Goal: Information Seeking & Learning: Find specific fact

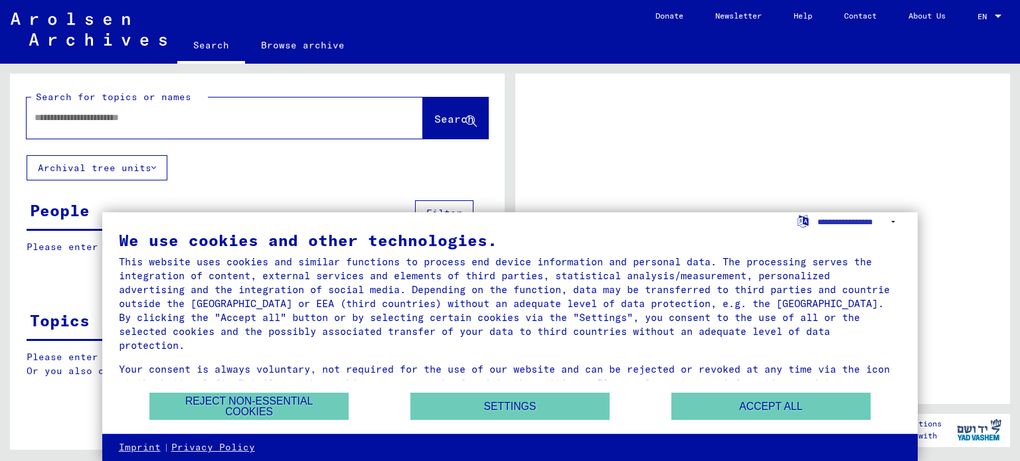
click at [33, 114] on div at bounding box center [209, 118] width 364 height 30
click at [44, 119] on input "text" at bounding box center [213, 118] width 356 height 14
type input "****"
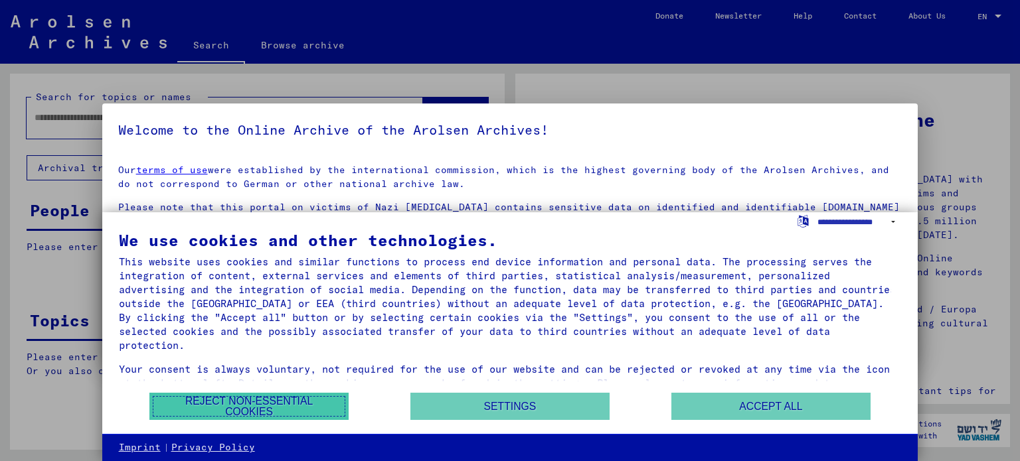
click at [273, 402] on button "Reject non-essential cookies" at bounding box center [248, 406] width 199 height 27
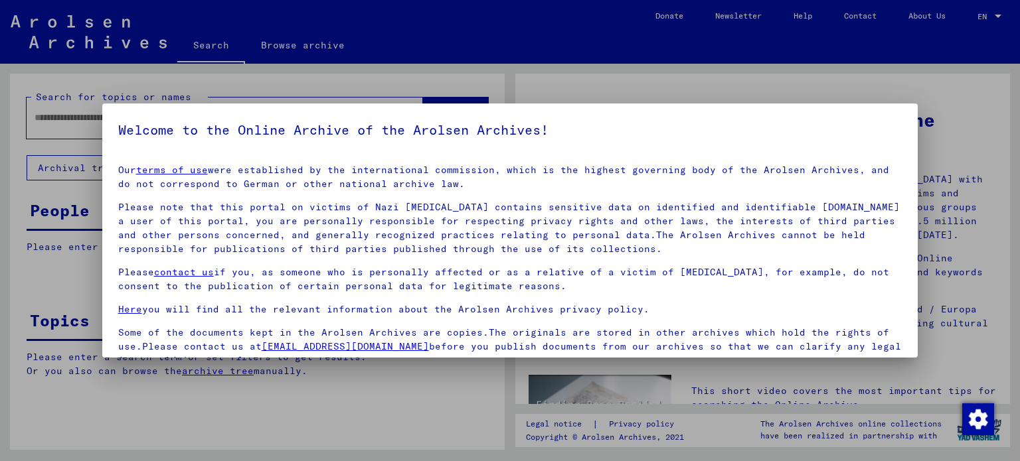
scroll to position [3, 0]
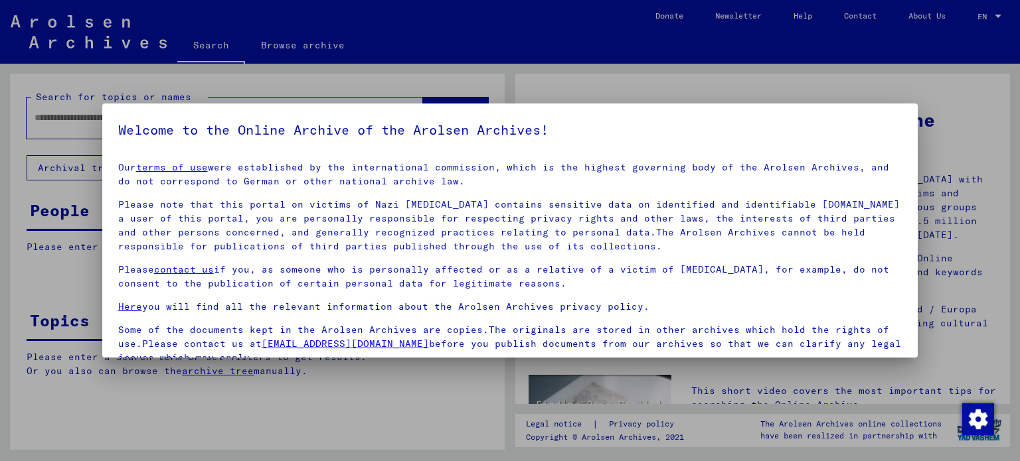
click at [688, 127] on h5 "Welcome to the Online Archive of the Arolsen Archives!" at bounding box center [510, 129] width 784 height 21
click at [670, 182] on p "Our terms of use were established by the international commission, which is the…" at bounding box center [510, 175] width 784 height 28
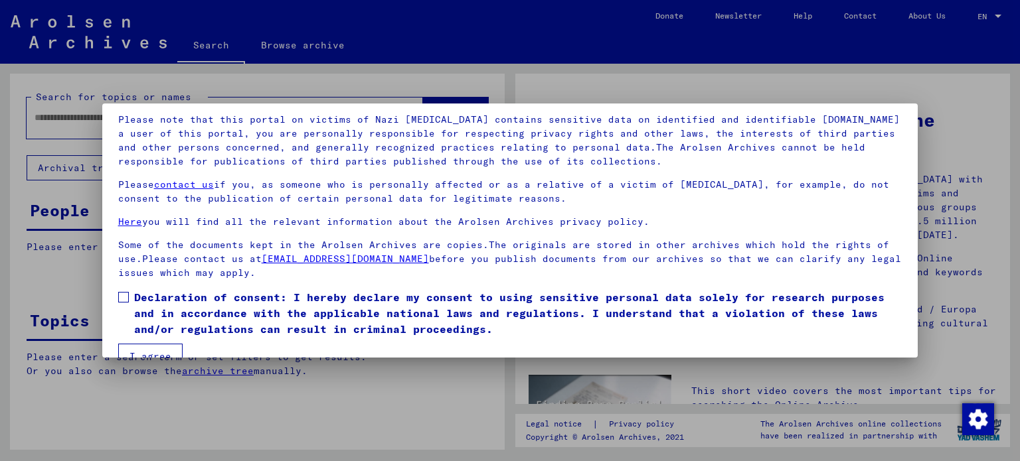
scroll to position [112, 0]
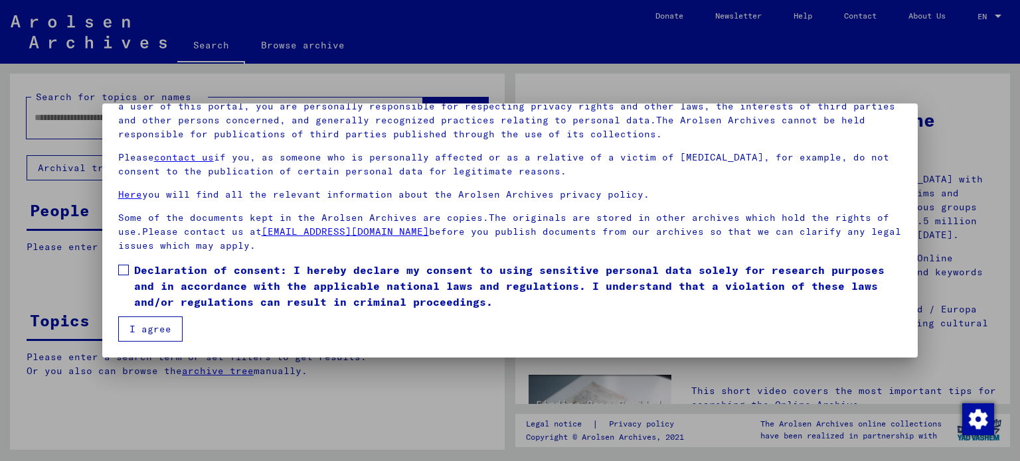
click at [127, 268] on span at bounding box center [123, 270] width 11 height 11
click at [146, 327] on button "I agree" at bounding box center [150, 329] width 64 height 25
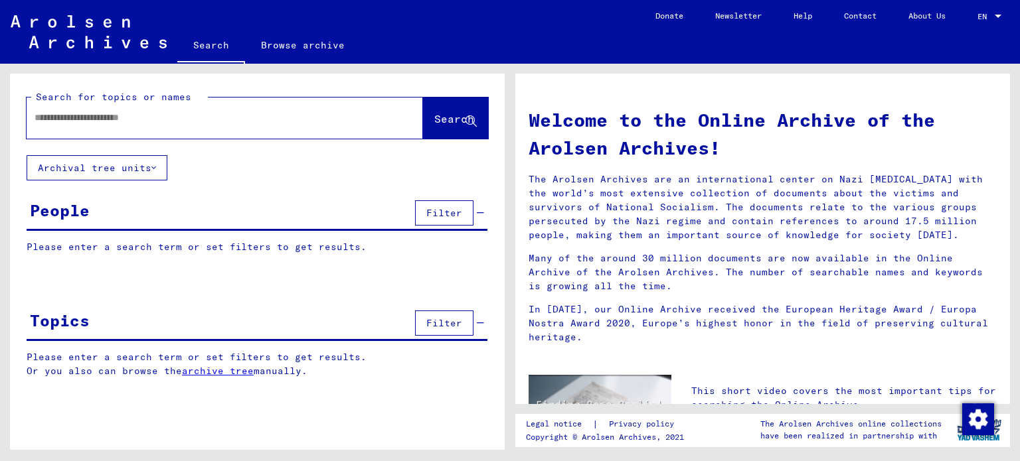
click at [35, 116] on input "text" at bounding box center [209, 118] width 349 height 14
click at [438, 117] on span "Search" at bounding box center [454, 118] width 40 height 13
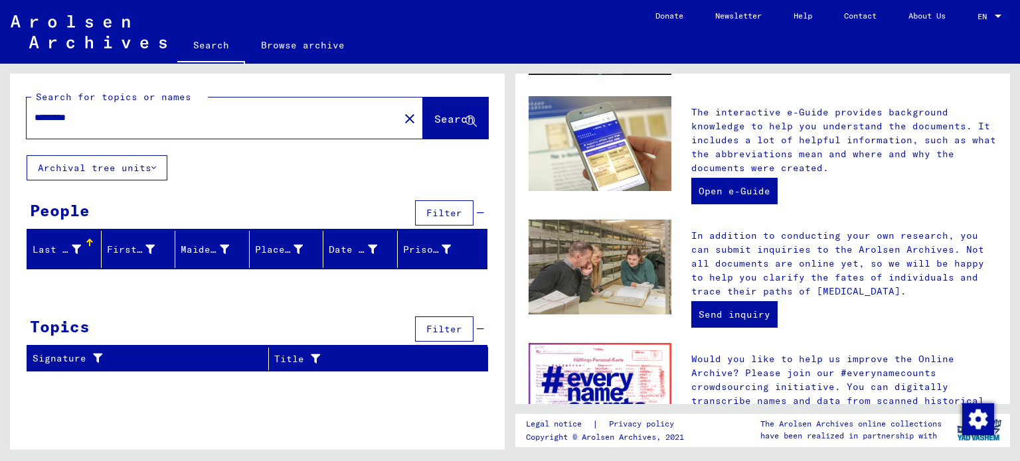
scroll to position [380, 0]
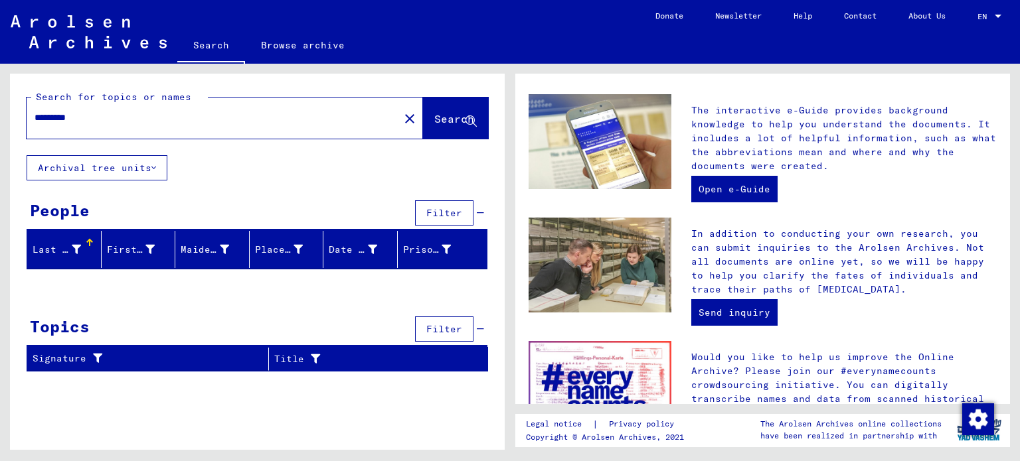
click at [75, 116] on input "*********" at bounding box center [209, 118] width 349 height 14
type input "*********"
click at [448, 110] on button "Search" at bounding box center [455, 118] width 65 height 41
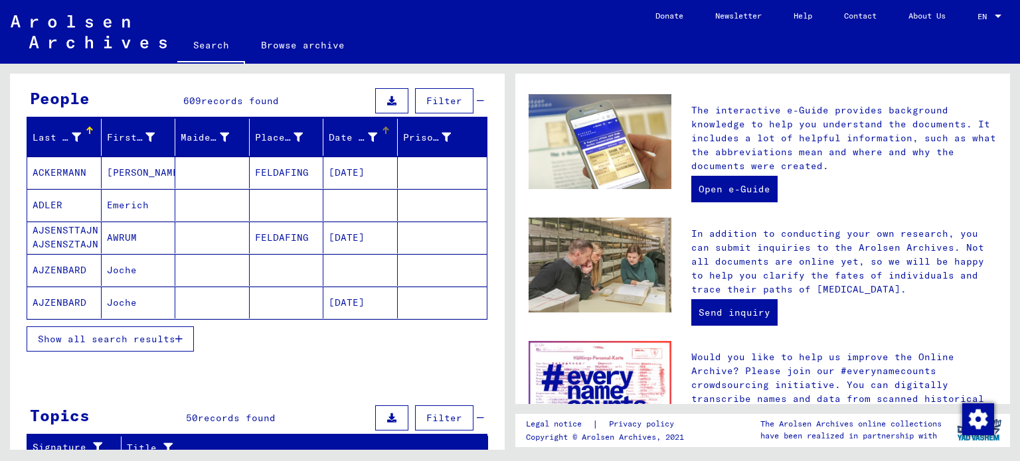
scroll to position [133, 0]
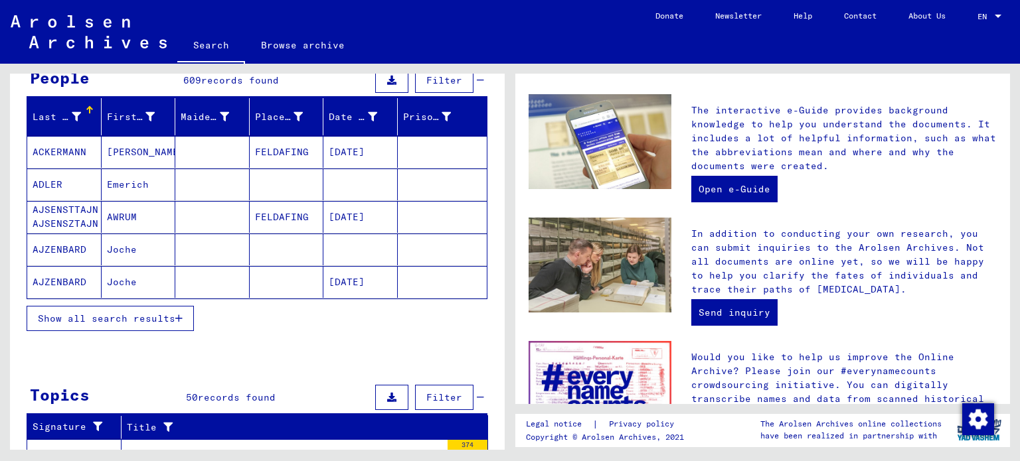
click at [119, 313] on span "Show all search results" at bounding box center [106, 319] width 137 height 12
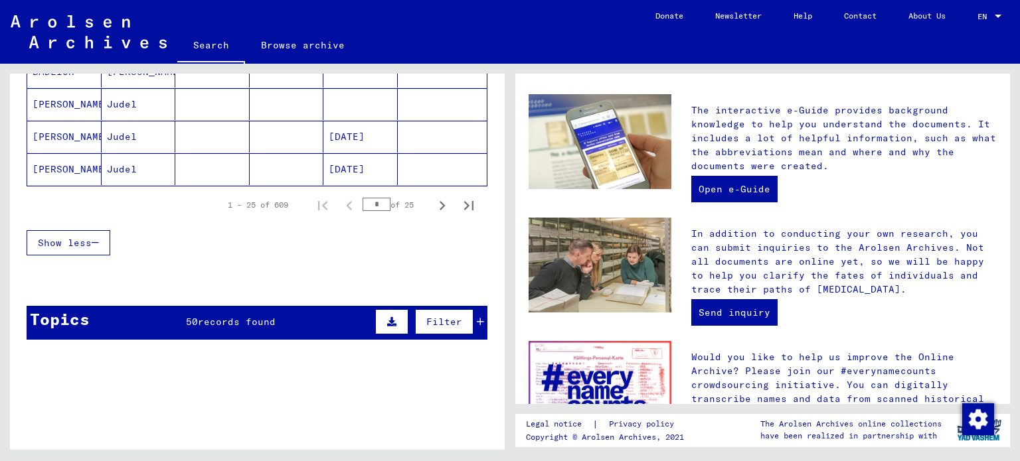
scroll to position [929, 0]
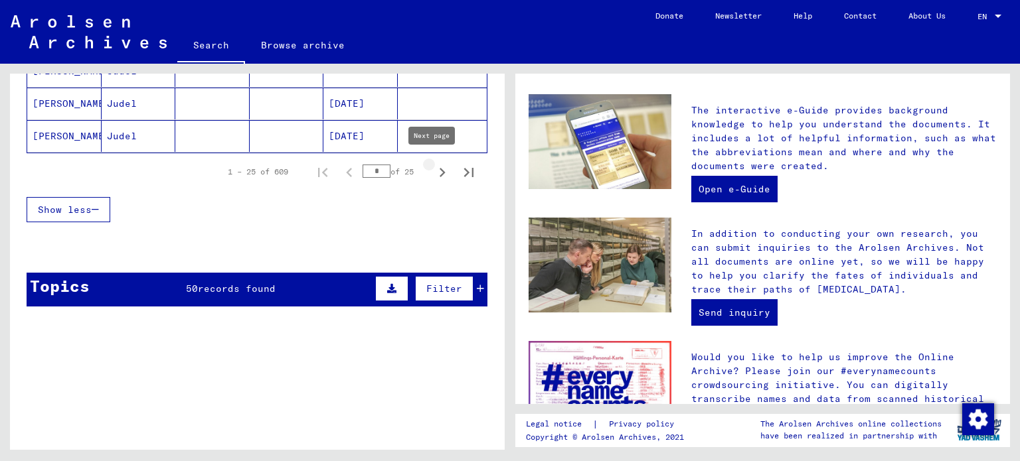
click at [433, 163] on icon "Next page" at bounding box center [442, 172] width 19 height 19
click at [433, 164] on icon "Next page" at bounding box center [442, 172] width 19 height 19
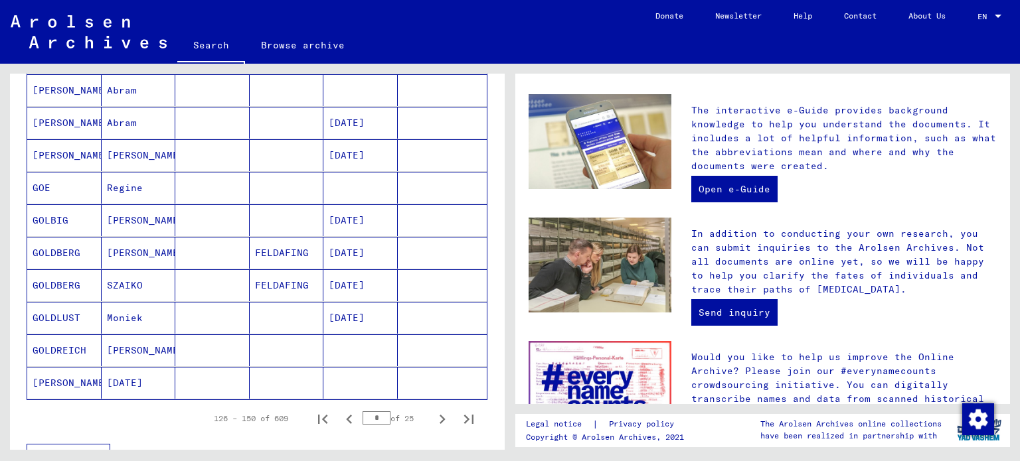
scroll to position [730, 0]
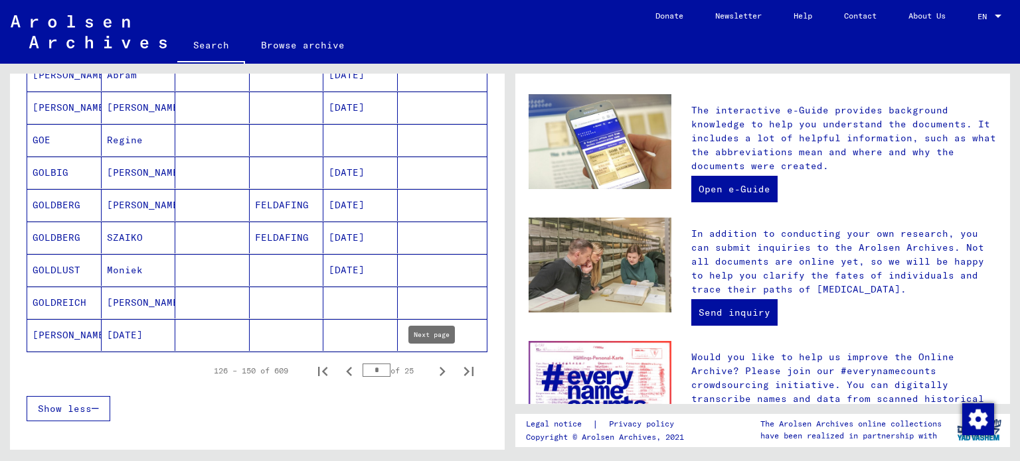
click at [433, 368] on icon "Next page" at bounding box center [442, 371] width 19 height 19
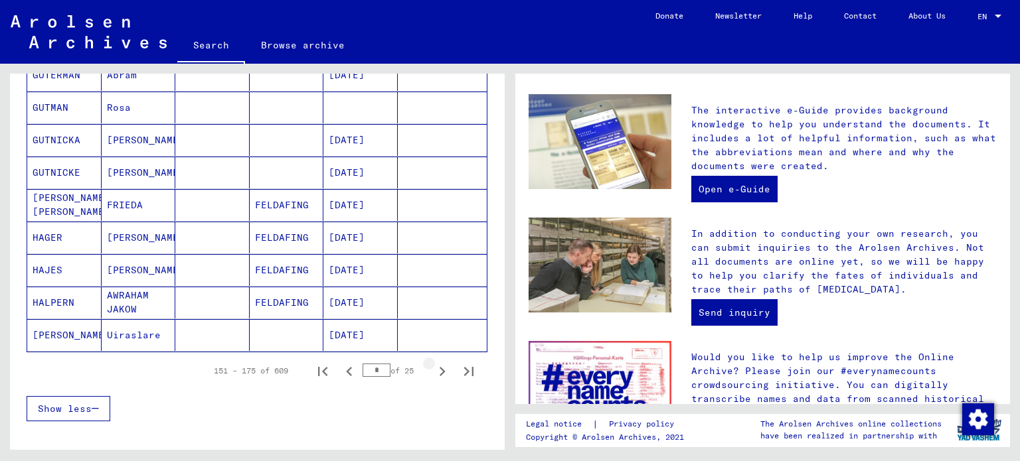
click at [433, 368] on icon "Next page" at bounding box center [442, 371] width 19 height 19
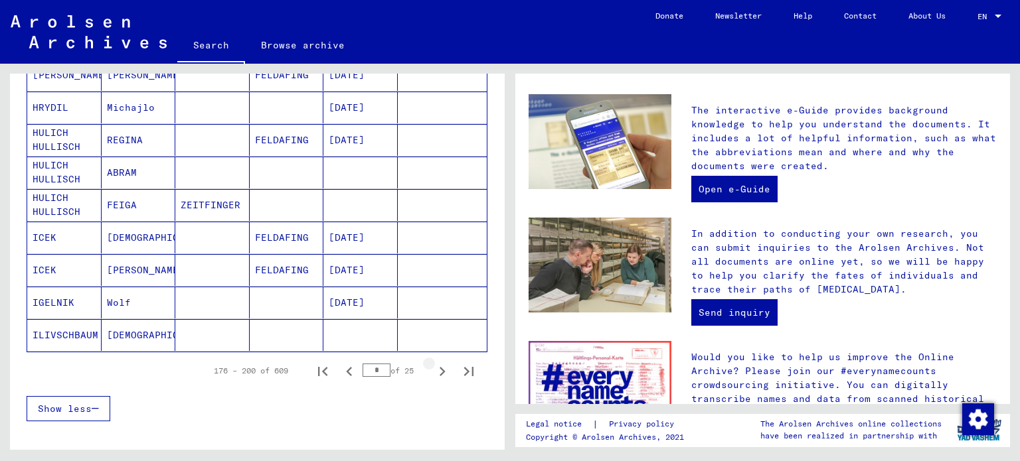
click at [433, 368] on icon "Next page" at bounding box center [442, 371] width 19 height 19
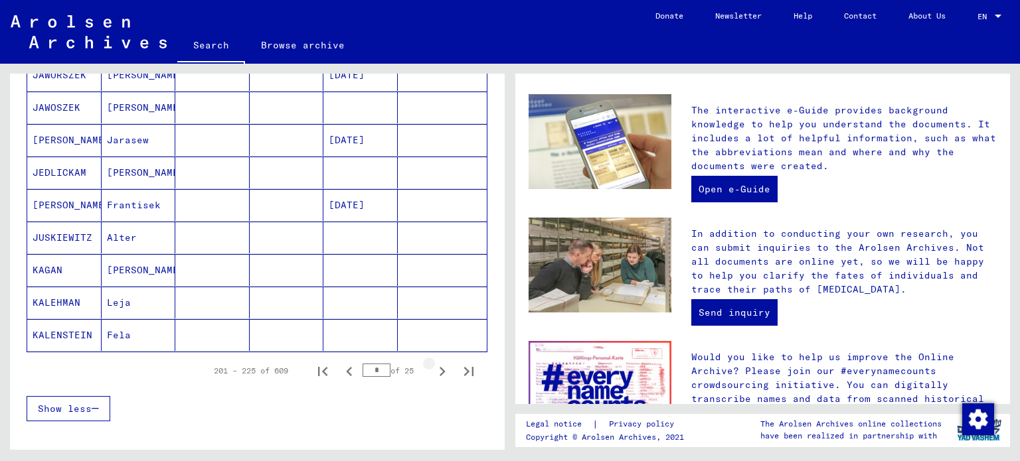
click at [433, 367] on icon "Next page" at bounding box center [442, 371] width 19 height 19
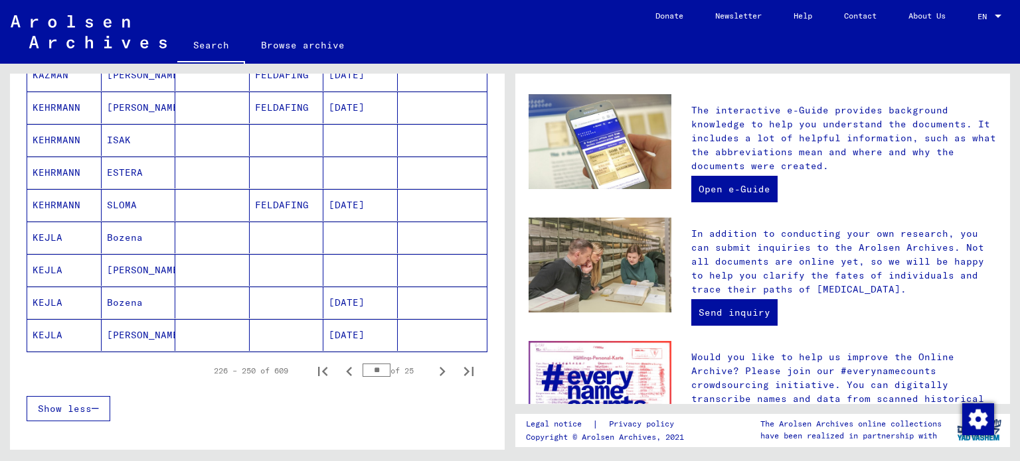
click at [433, 367] on icon "Next page" at bounding box center [442, 371] width 19 height 19
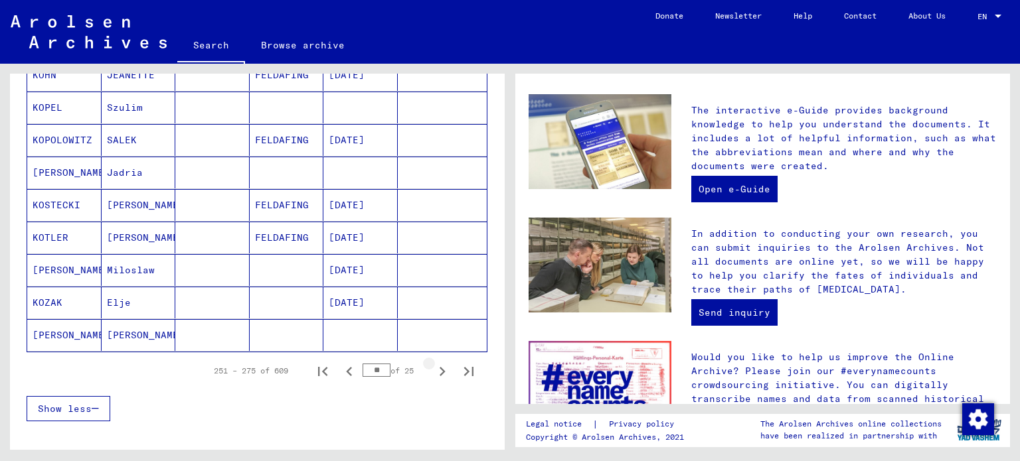
click at [433, 366] on icon "Next page" at bounding box center [442, 371] width 19 height 19
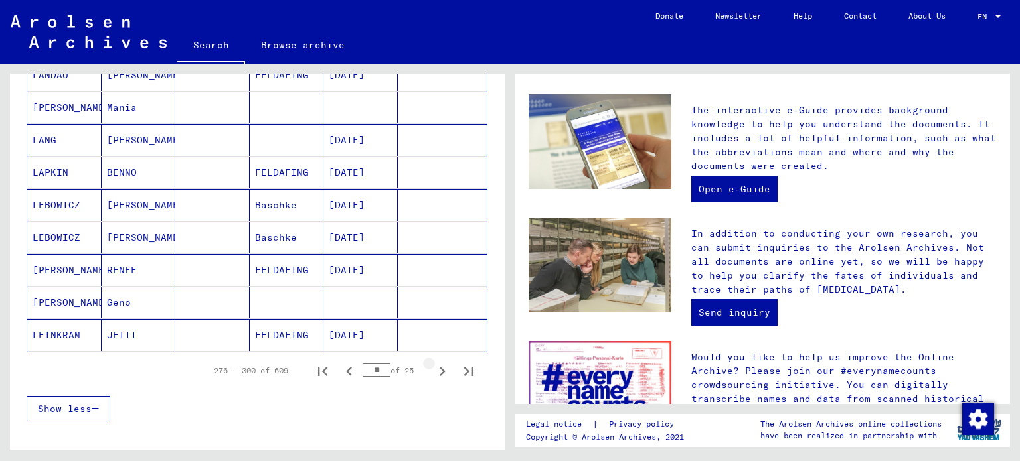
click at [433, 365] on icon "Next page" at bounding box center [442, 371] width 19 height 19
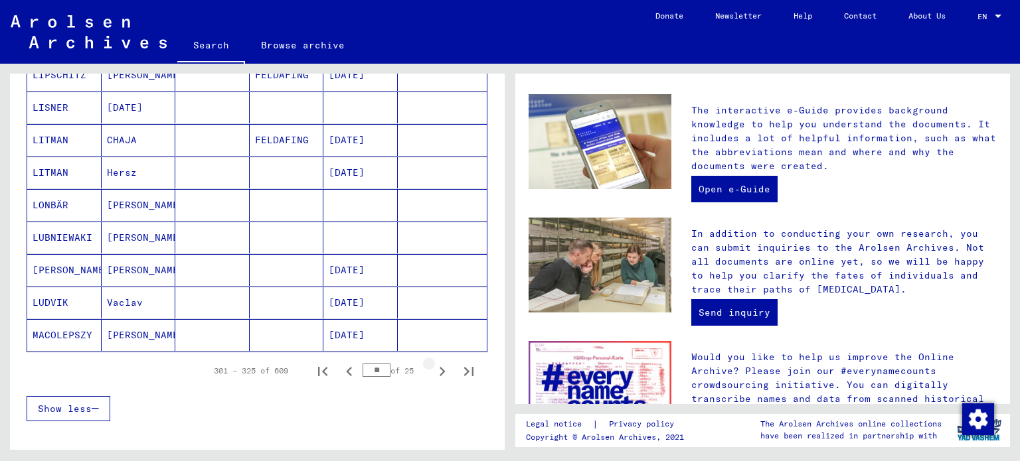
click at [429, 363] on button "Next page" at bounding box center [442, 371] width 27 height 27
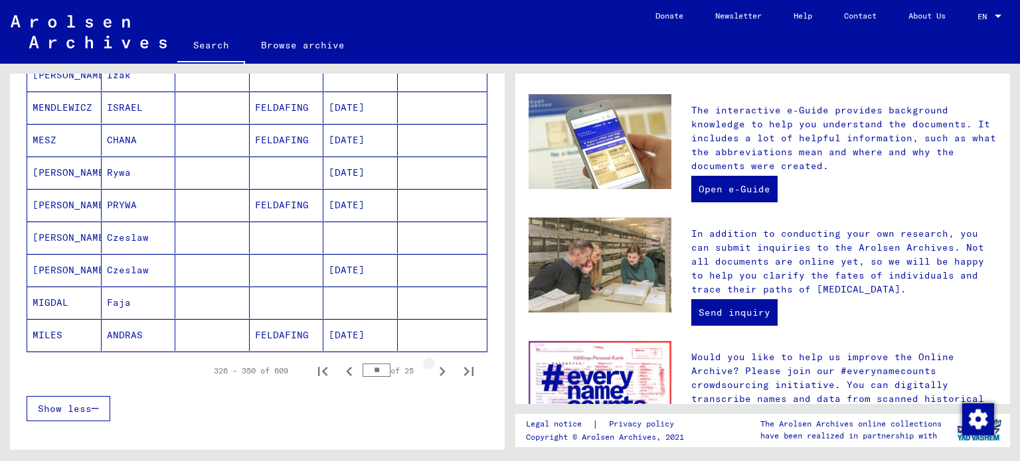
click at [429, 362] on button "Next page" at bounding box center [442, 371] width 27 height 27
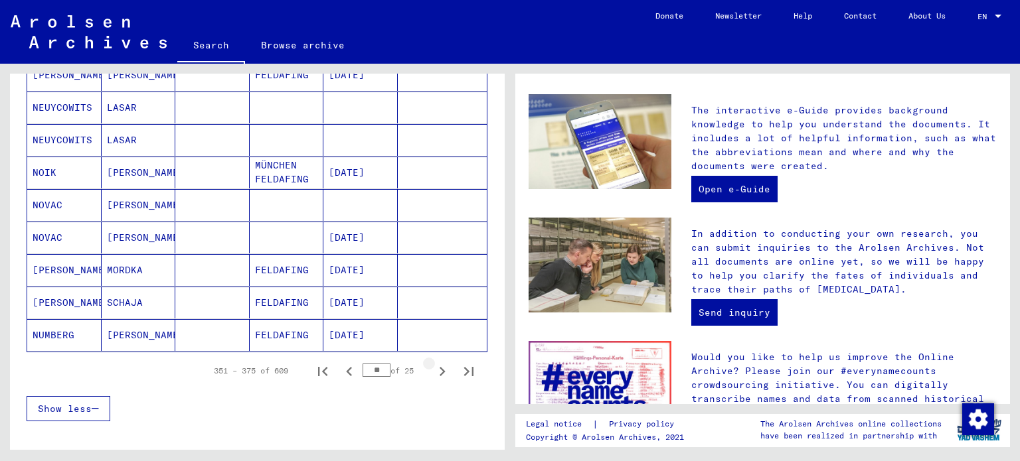
click at [429, 362] on button "Next page" at bounding box center [442, 371] width 27 height 27
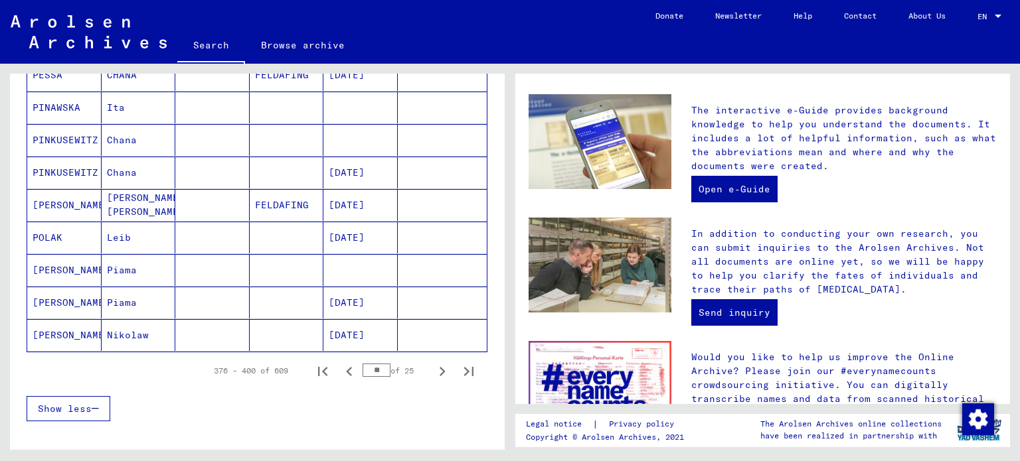
click at [429, 362] on button "Next page" at bounding box center [442, 371] width 27 height 27
type input "**"
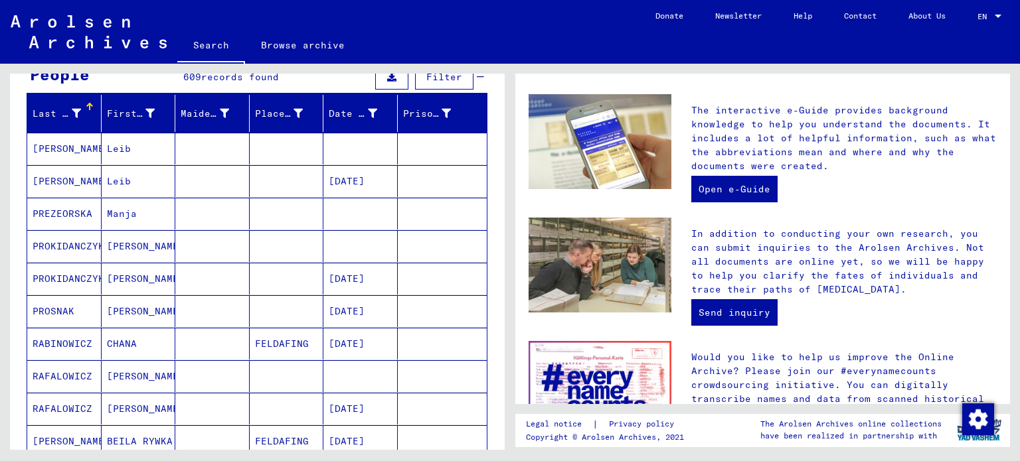
scroll to position [0, 0]
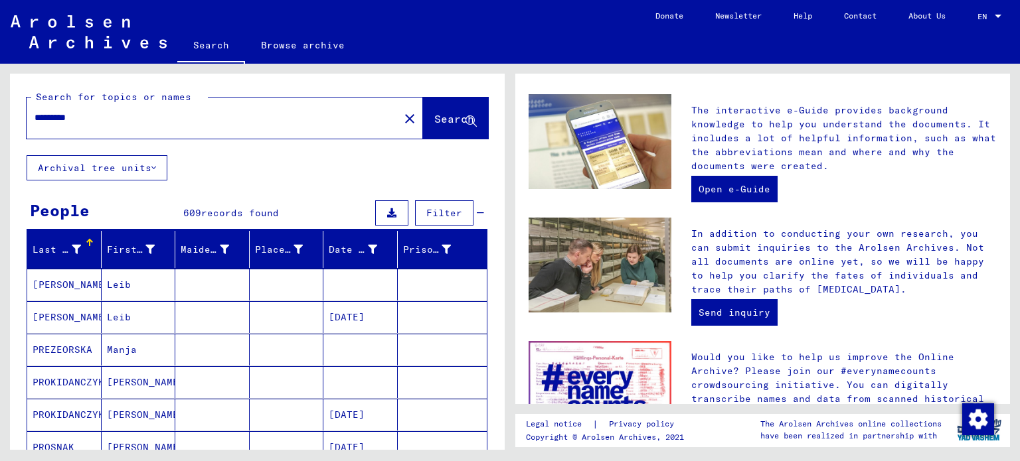
click at [446, 114] on span "Search" at bounding box center [454, 118] width 40 height 13
click at [443, 114] on span "Search" at bounding box center [454, 118] width 40 height 13
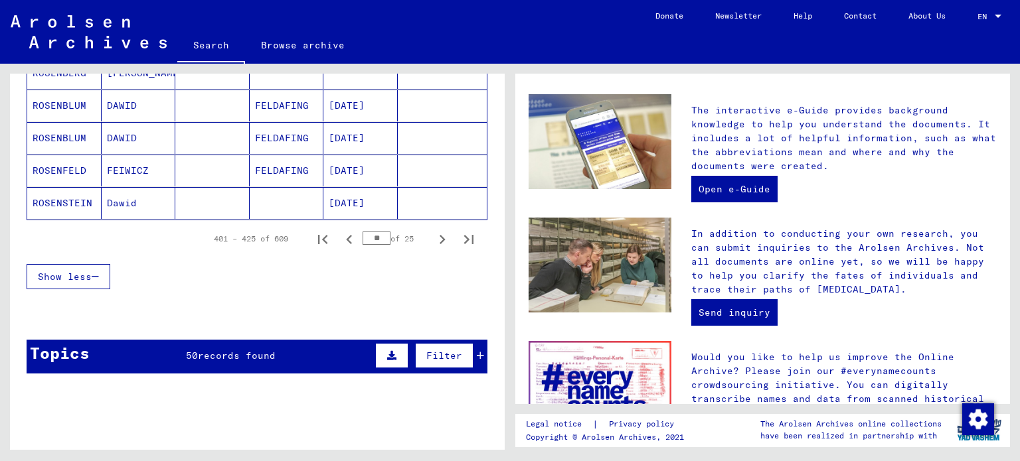
scroll to position [863, 0]
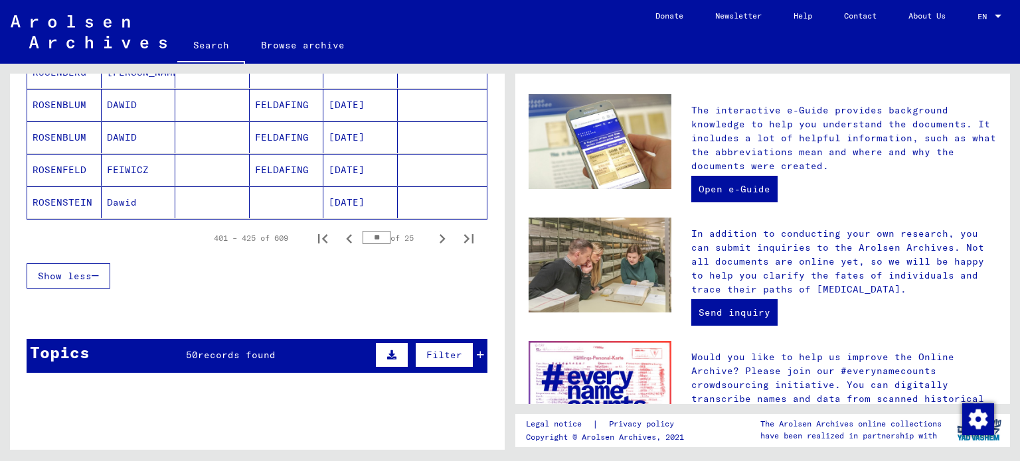
click at [56, 167] on mat-cell "ROSENFELD" at bounding box center [64, 170] width 74 height 32
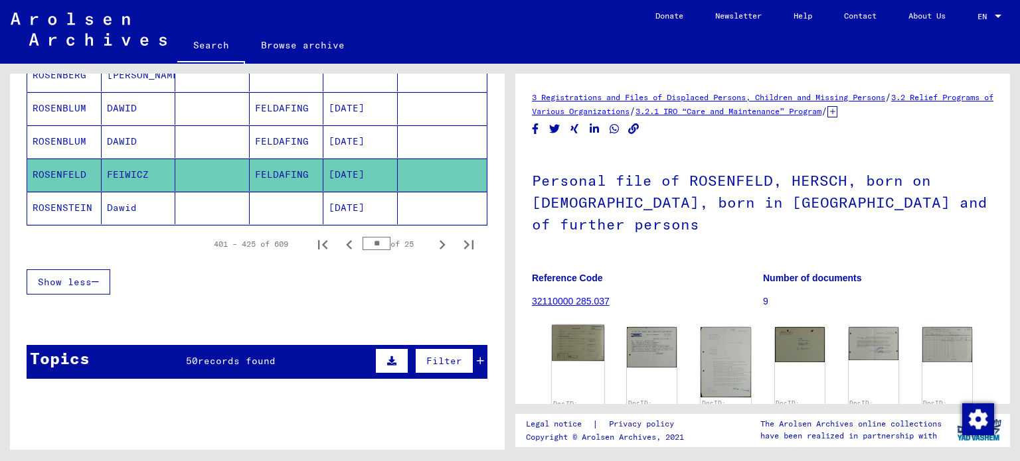
click at [582, 325] on img at bounding box center [578, 343] width 52 height 37
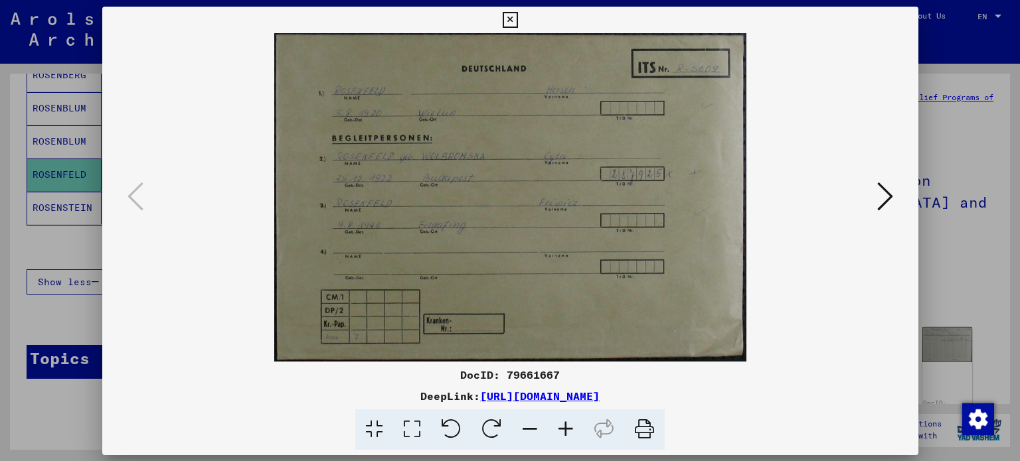
click at [582, 322] on img at bounding box center [510, 197] width 726 height 329
click at [879, 214] on button at bounding box center [884, 198] width 24 height 38
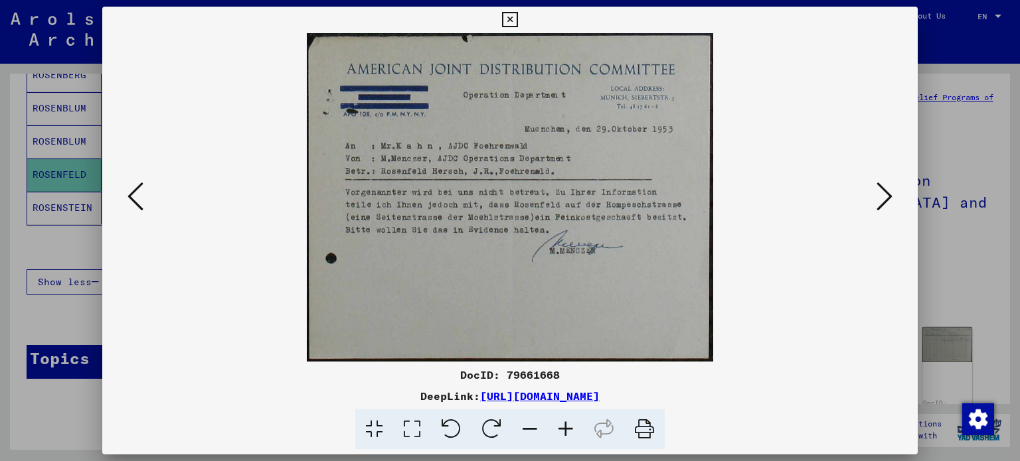
click at [892, 193] on icon at bounding box center [884, 197] width 16 height 32
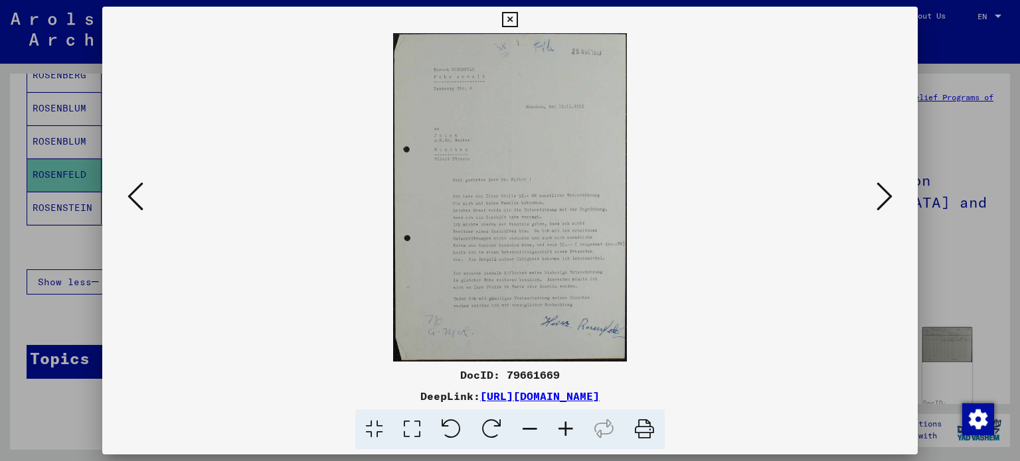
click at [892, 194] on icon at bounding box center [884, 197] width 16 height 32
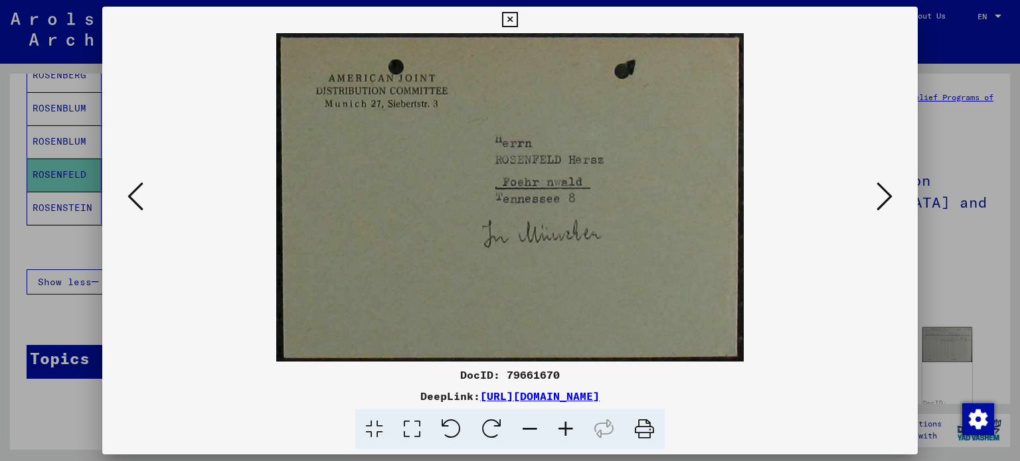
click at [892, 195] on icon at bounding box center [884, 197] width 16 height 32
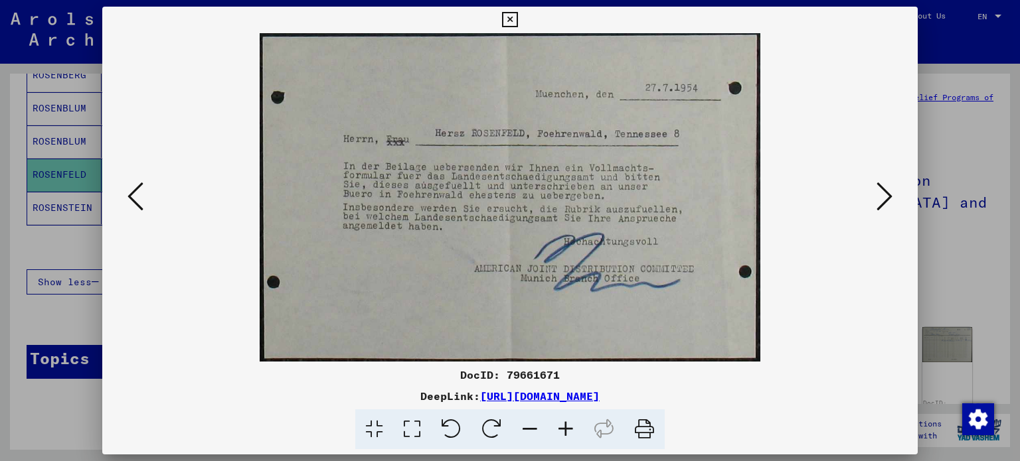
click at [892, 196] on button at bounding box center [884, 198] width 24 height 38
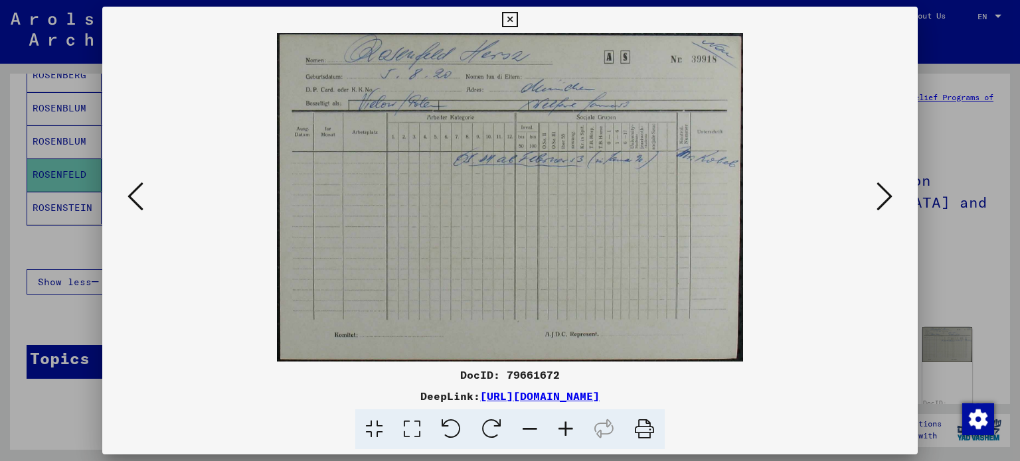
click at [893, 198] on button at bounding box center [884, 198] width 24 height 38
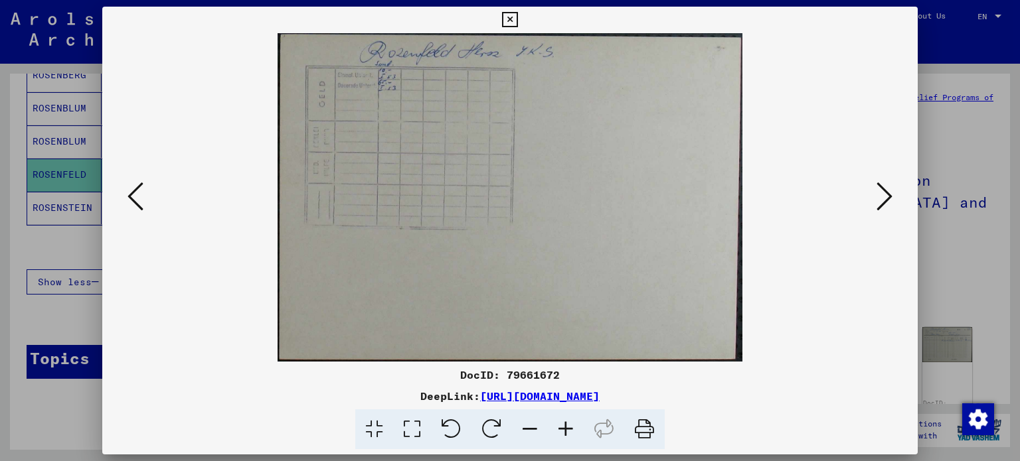
click at [516, 15] on icon at bounding box center [509, 20] width 15 height 16
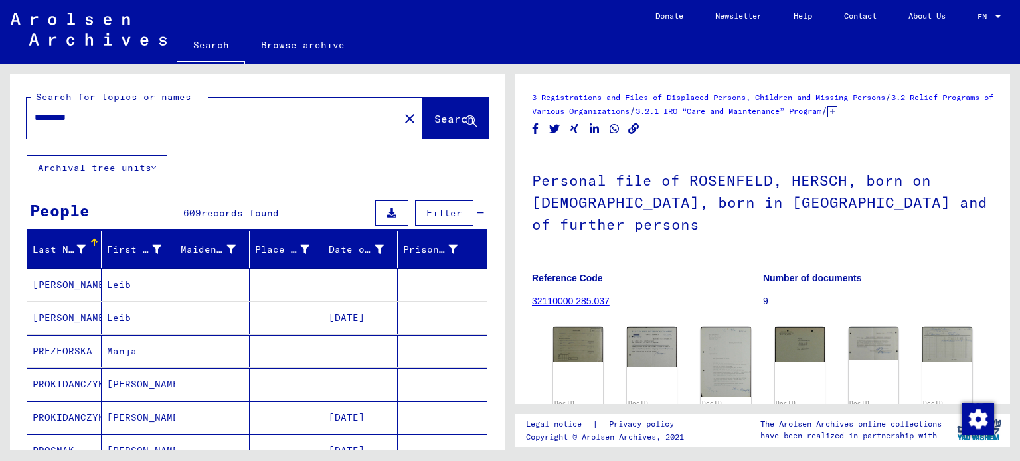
click at [88, 114] on input "*********" at bounding box center [213, 118] width 356 height 14
click at [434, 115] on span "Search" at bounding box center [454, 118] width 40 height 13
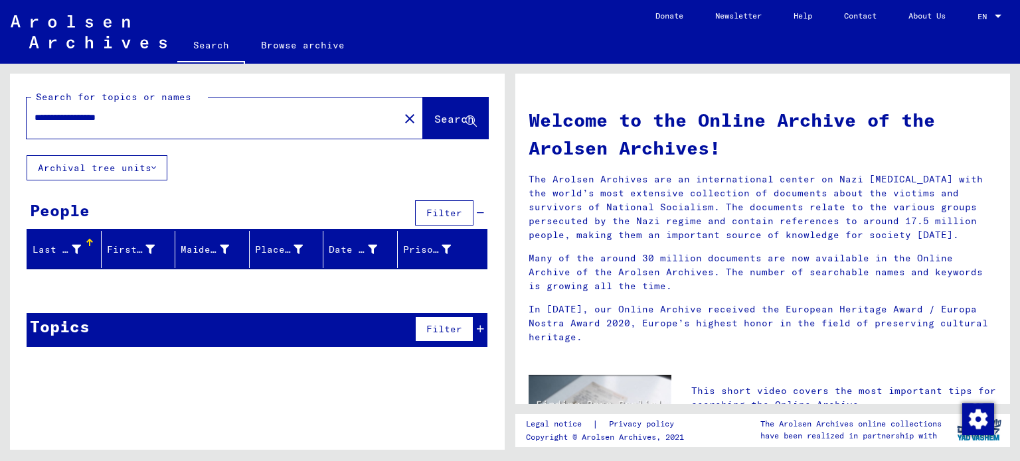
drag, startPoint x: 90, startPoint y: 117, endPoint x: 173, endPoint y: 119, distance: 83.7
click at [162, 120] on input "**********" at bounding box center [209, 118] width 349 height 14
type input "*********"
click at [84, 109] on div "*********" at bounding box center [205, 118] width 356 height 30
drag, startPoint x: 461, startPoint y: 129, endPoint x: 465, endPoint y: 117, distance: 12.6
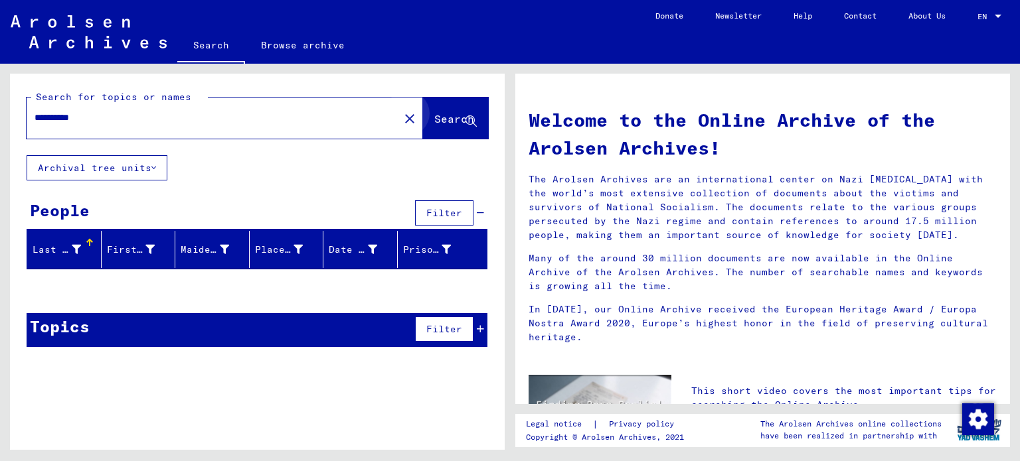
click at [465, 119] on button "Search" at bounding box center [455, 118] width 65 height 41
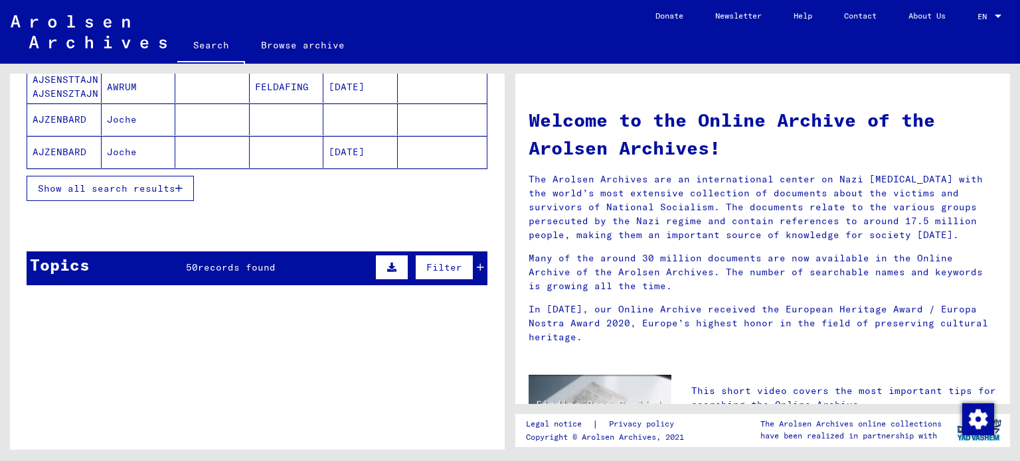
scroll to position [252, 0]
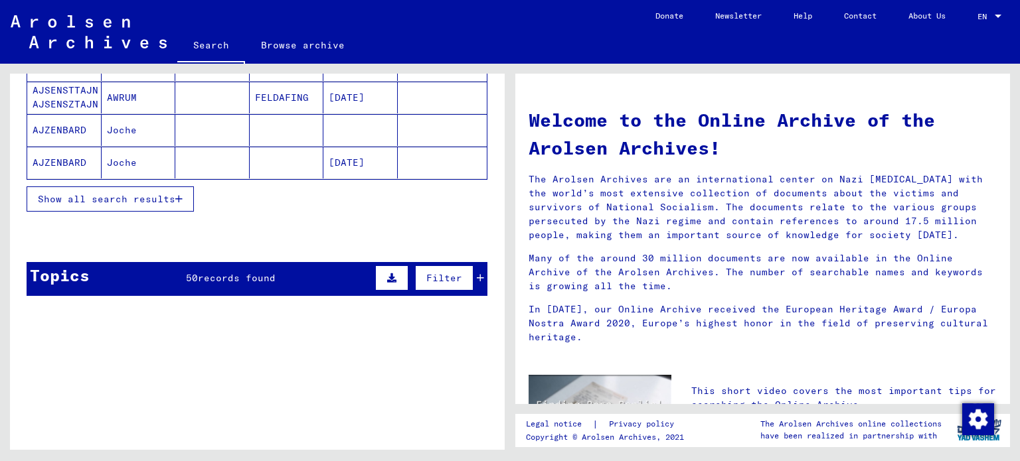
click at [66, 275] on div "Topics" at bounding box center [60, 276] width 60 height 24
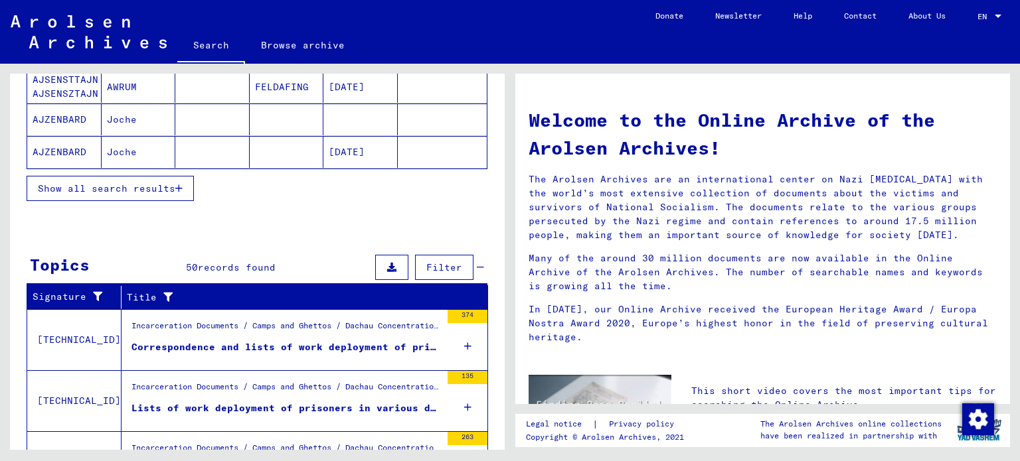
scroll to position [462, 0]
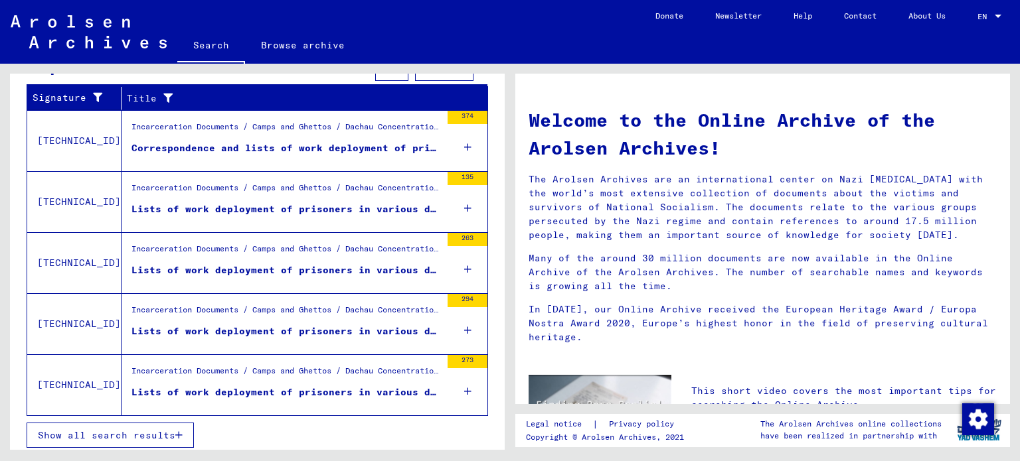
click at [464, 147] on icon at bounding box center [467, 147] width 7 height 46
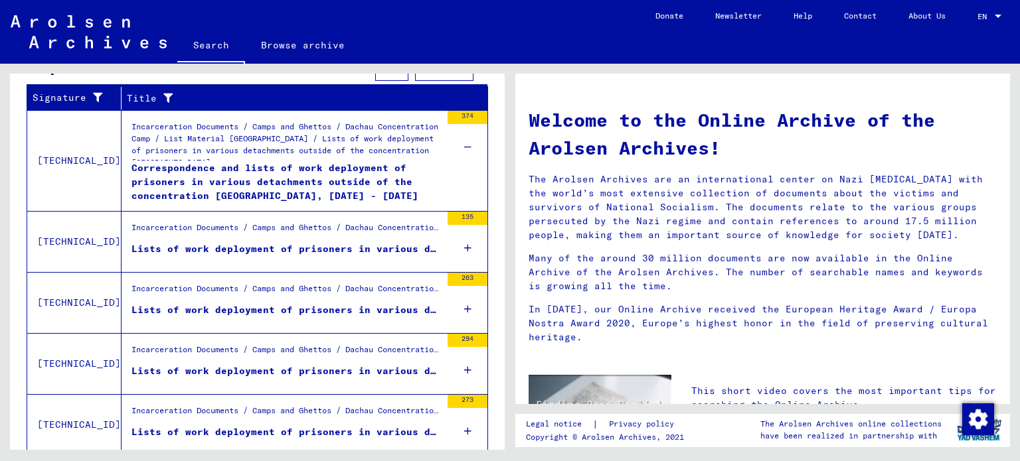
click at [222, 179] on div "Correspondence and lists of work deployment of prisoners in various detachments…" at bounding box center [285, 181] width 309 height 40
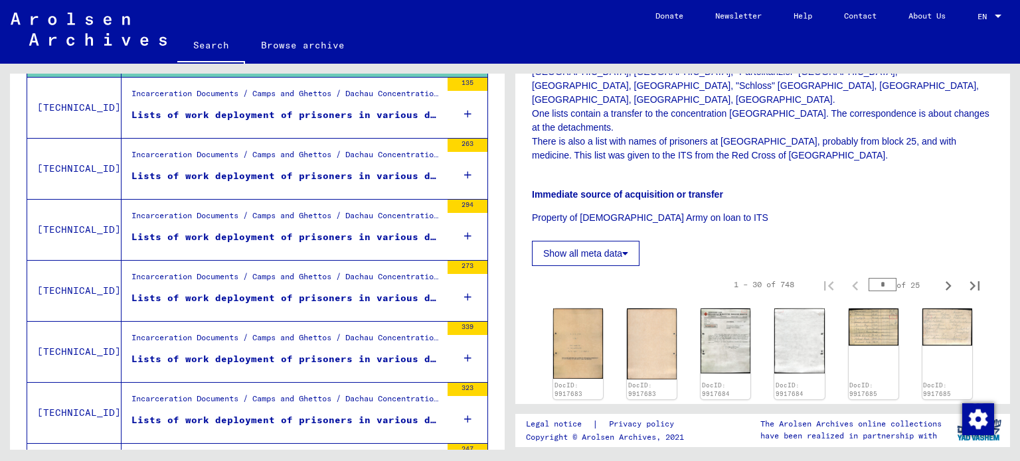
scroll to position [531, 0]
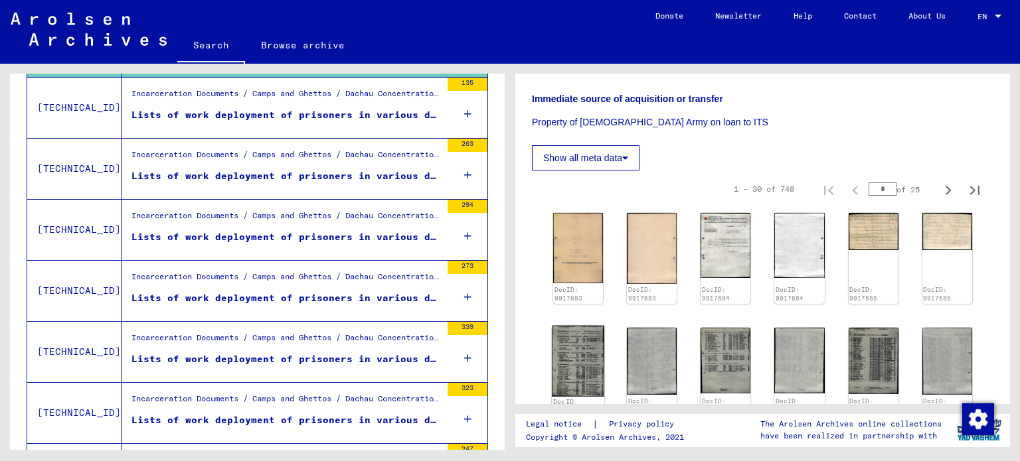
click at [583, 326] on img at bounding box center [578, 361] width 52 height 71
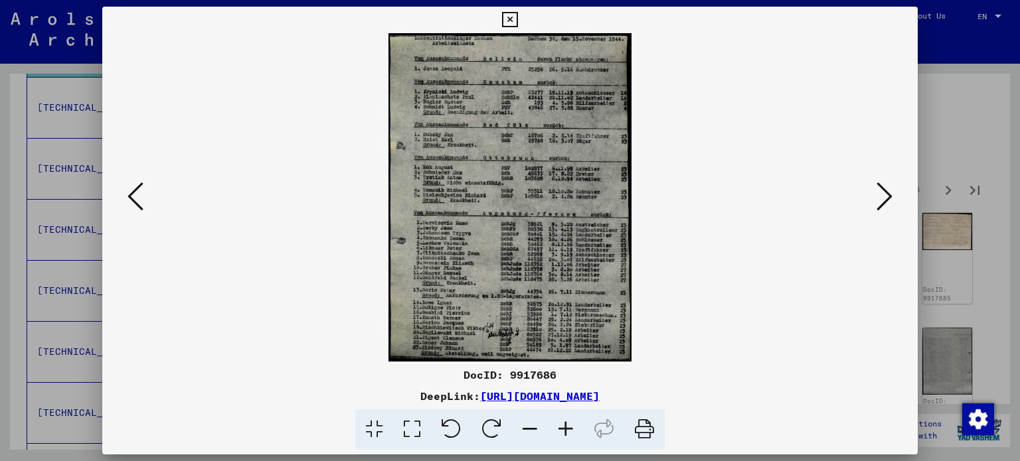
drag, startPoint x: 468, startPoint y: 205, endPoint x: 465, endPoint y: 260, distance: 55.2
click at [465, 260] on img at bounding box center [510, 197] width 726 height 329
click at [890, 199] on icon at bounding box center [884, 197] width 16 height 32
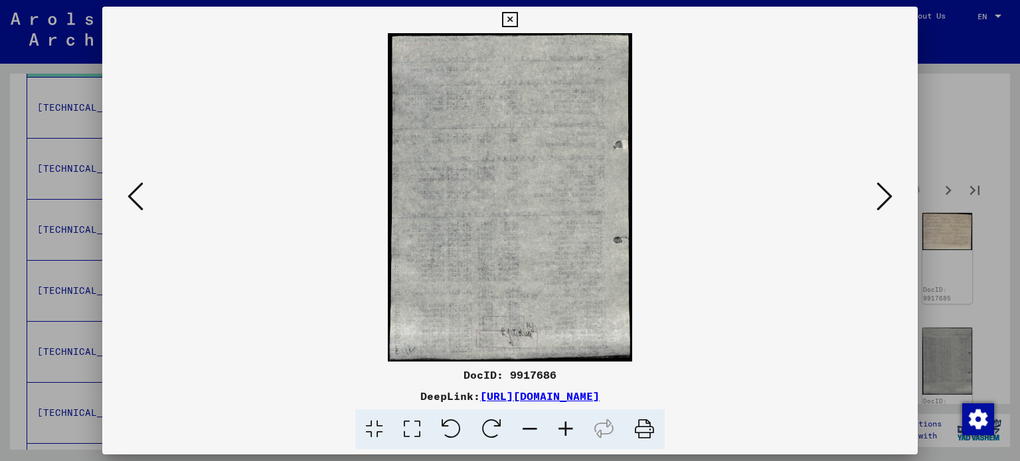
click at [886, 198] on icon at bounding box center [884, 197] width 16 height 32
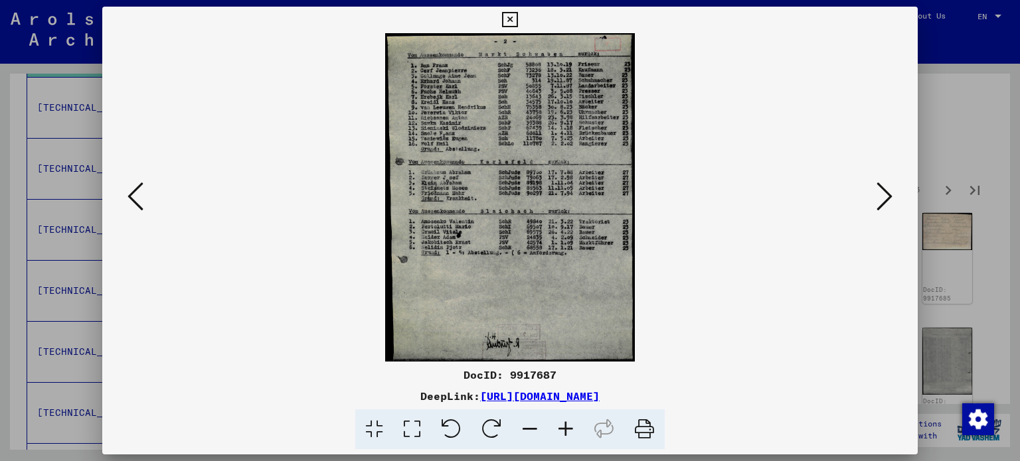
click at [885, 198] on icon at bounding box center [884, 197] width 16 height 32
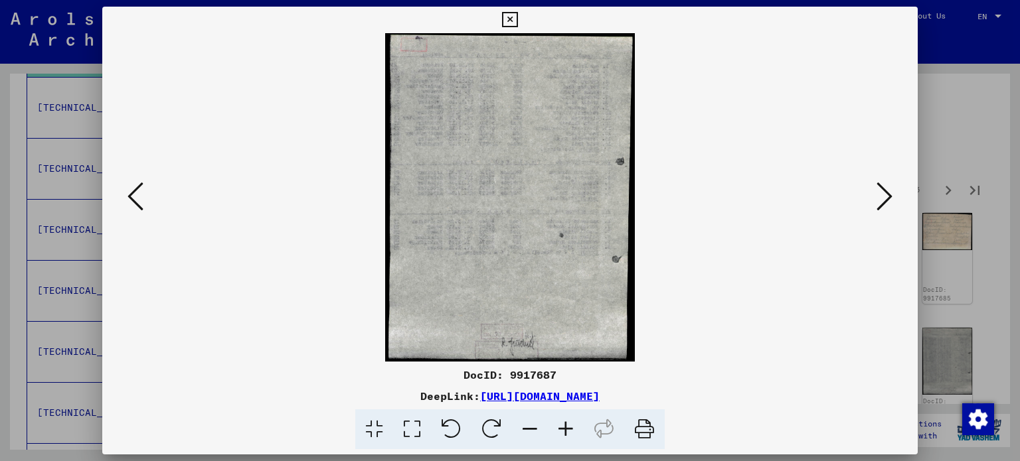
click at [884, 198] on icon at bounding box center [884, 197] width 16 height 32
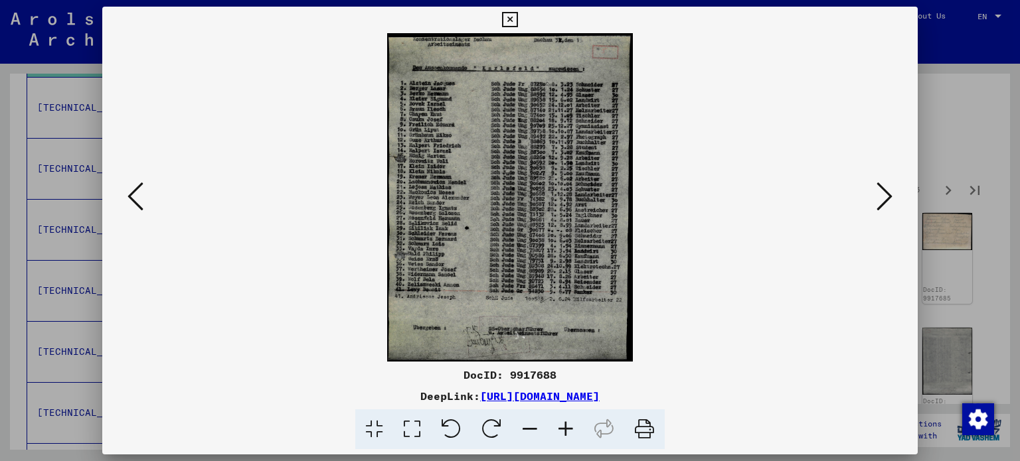
click at [880, 196] on icon at bounding box center [884, 197] width 16 height 32
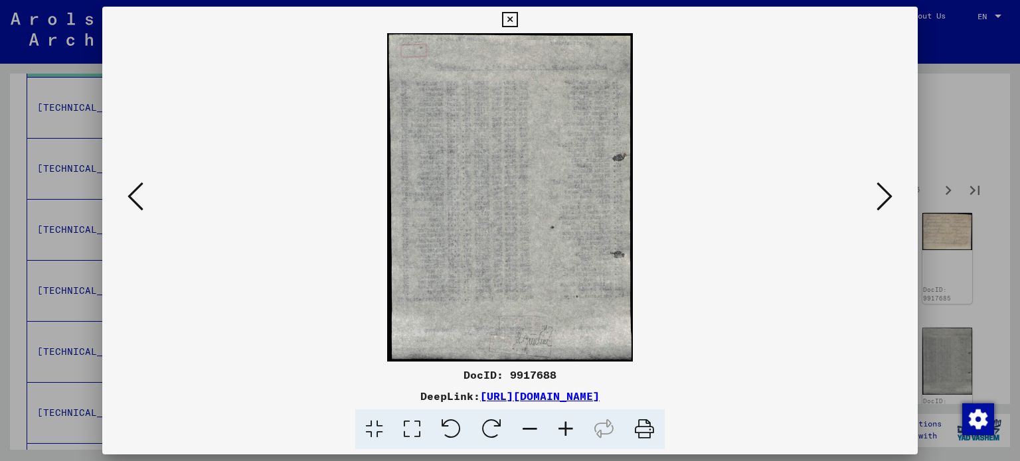
click at [509, 18] on icon at bounding box center [509, 20] width 15 height 16
